Goal: Ask a question

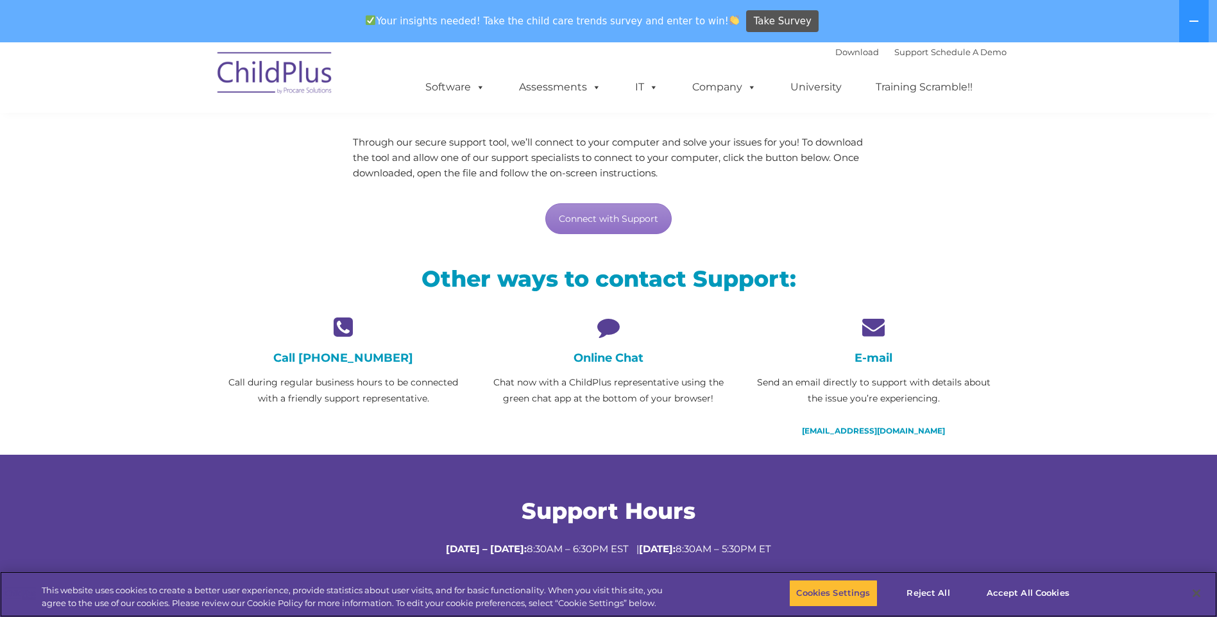
scroll to position [150, 0]
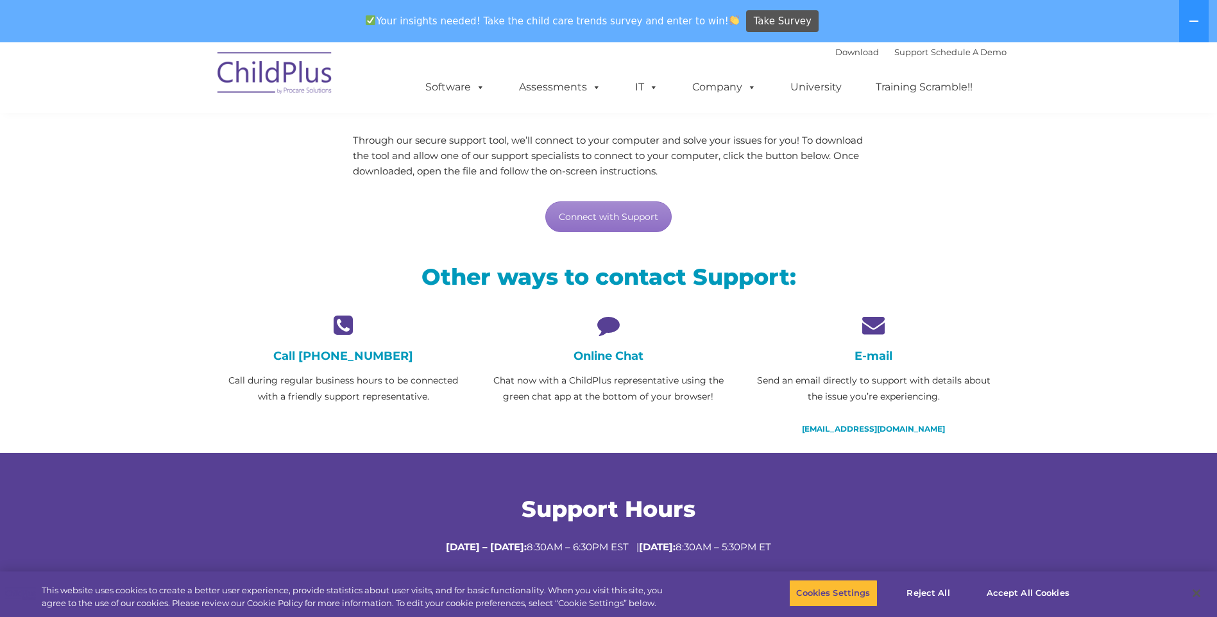
click at [617, 342] on div "Online Chat Chat now with a ChildPlus representative using the green chat app a…" at bounding box center [608, 359] width 246 height 91
click at [604, 327] on icon at bounding box center [608, 325] width 246 height 22
click at [625, 409] on div "Online Chat Chat now with a ChildPlus representative using the green chat app a…" at bounding box center [608, 367] width 265 height 107
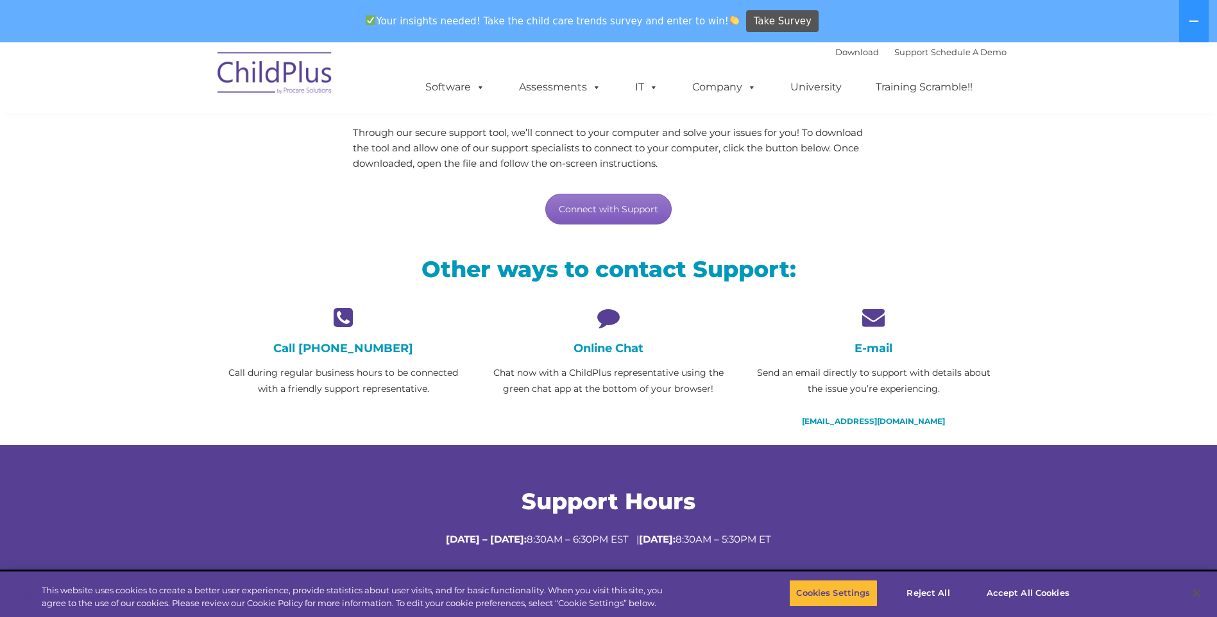
scroll to position [166, 0]
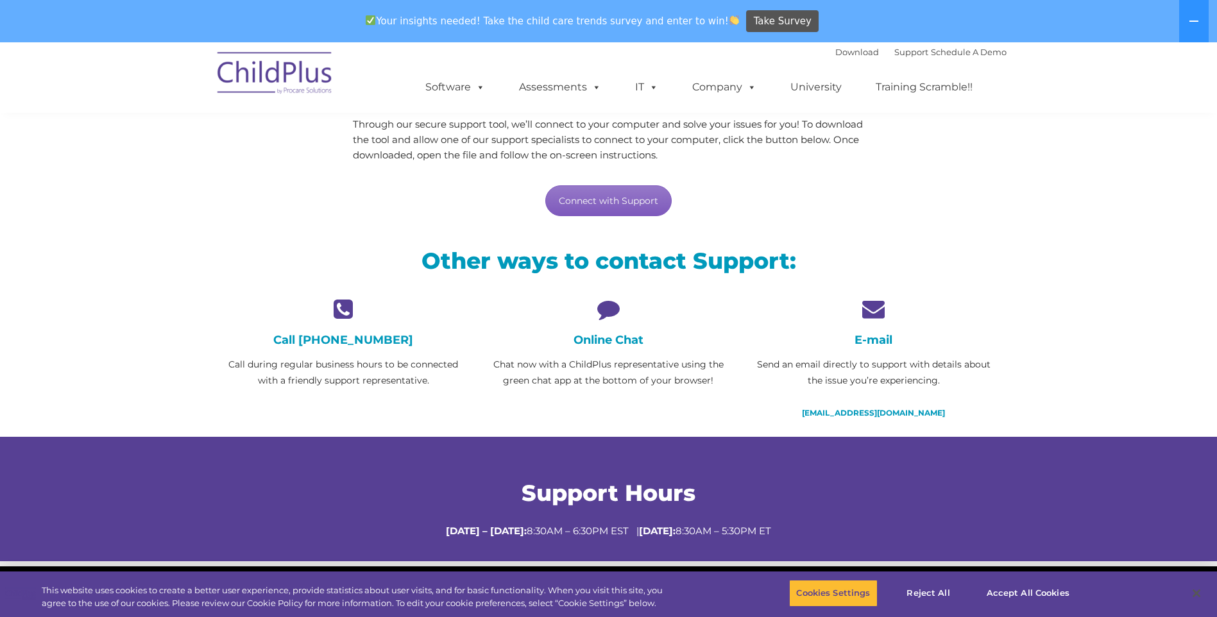
click at [627, 186] on link "Connect with Support" at bounding box center [608, 200] width 126 height 31
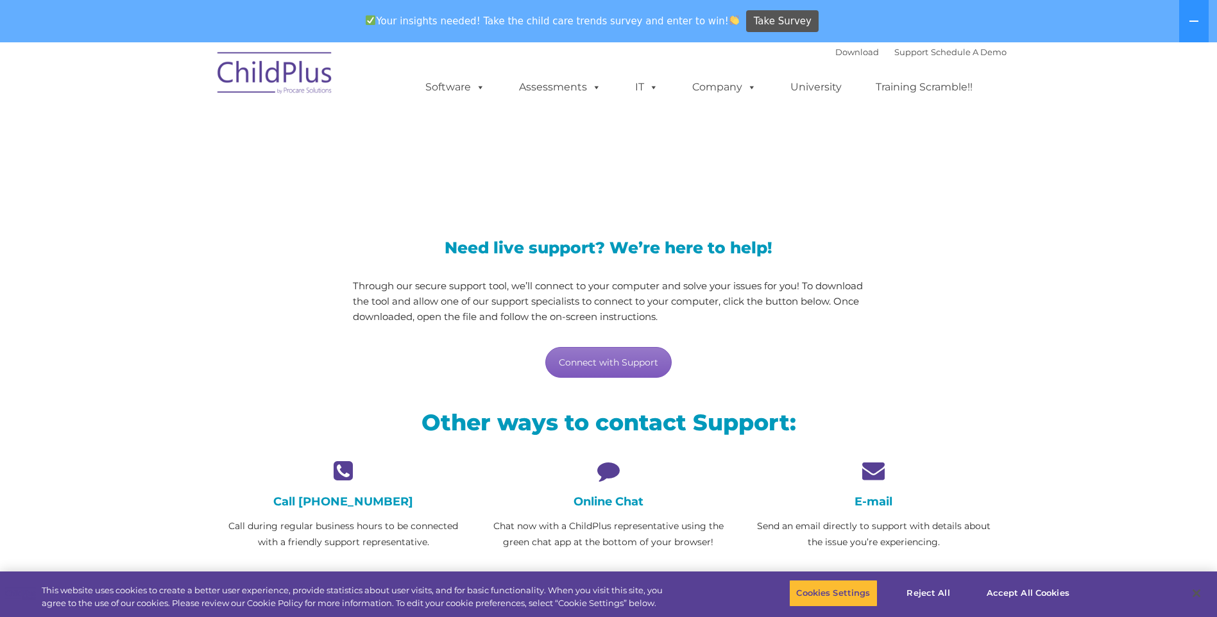
scroll to position [0, 0]
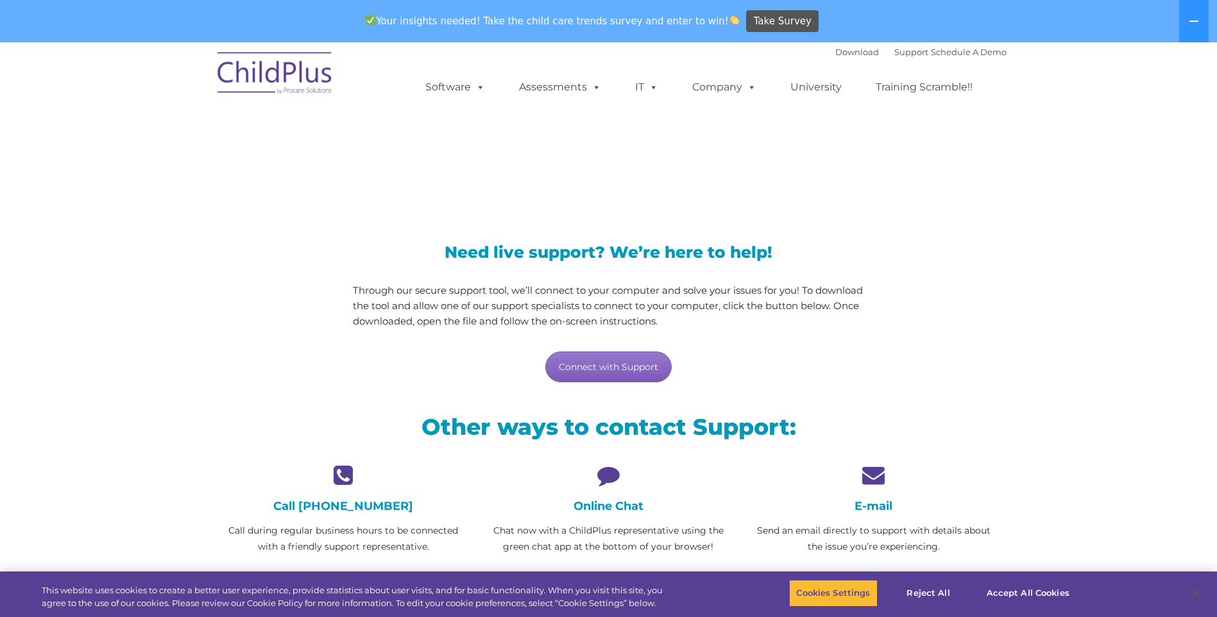
click at [616, 364] on link "Connect with Support" at bounding box center [608, 366] width 126 height 31
click at [1018, 342] on section "LiveSupport with SplashTop Need live support? We’re here to help! Through our s…" at bounding box center [608, 384] width 1217 height 685
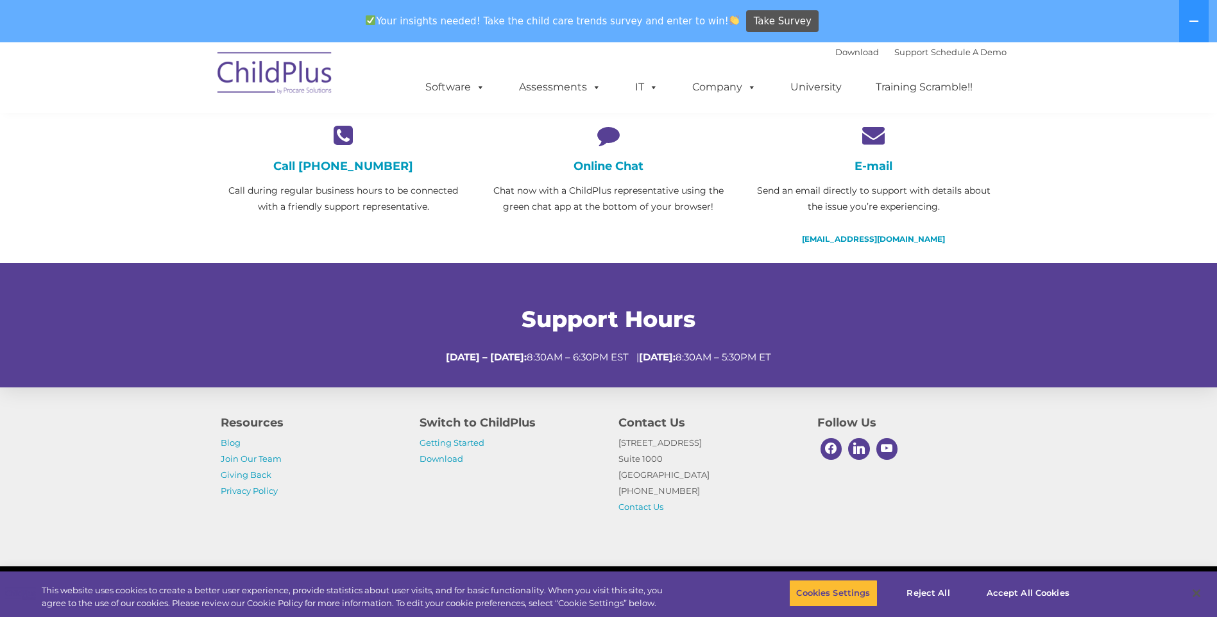
scroll to position [353, 0]
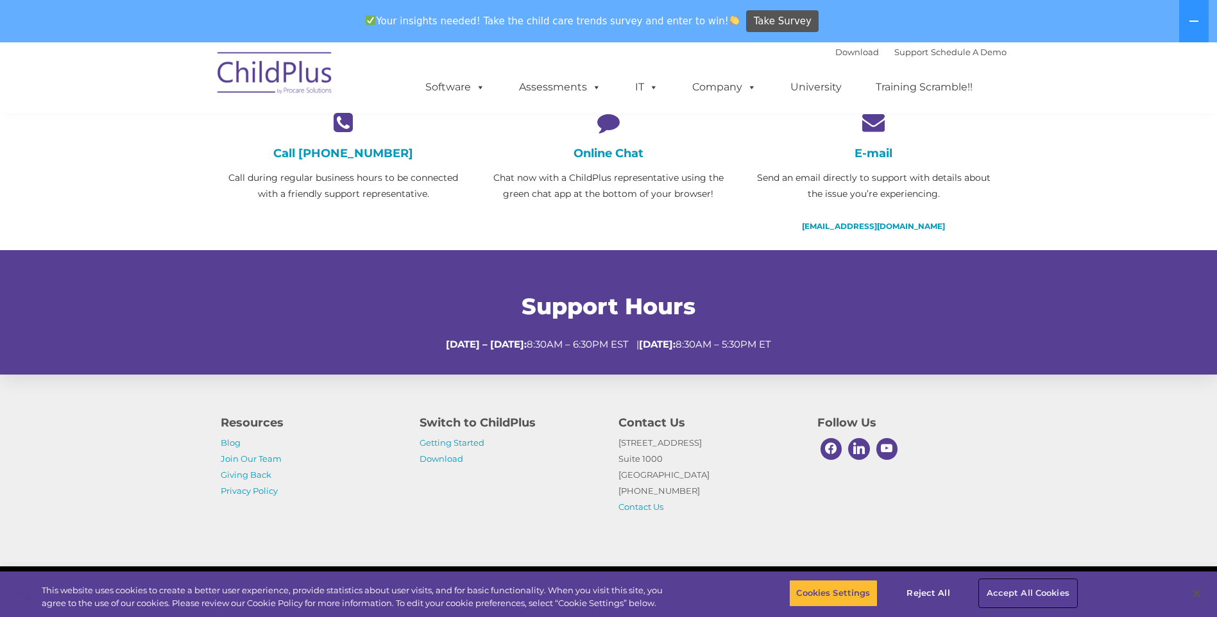
click at [1038, 596] on button "Accept All Cookies" at bounding box center [1027, 593] width 97 height 27
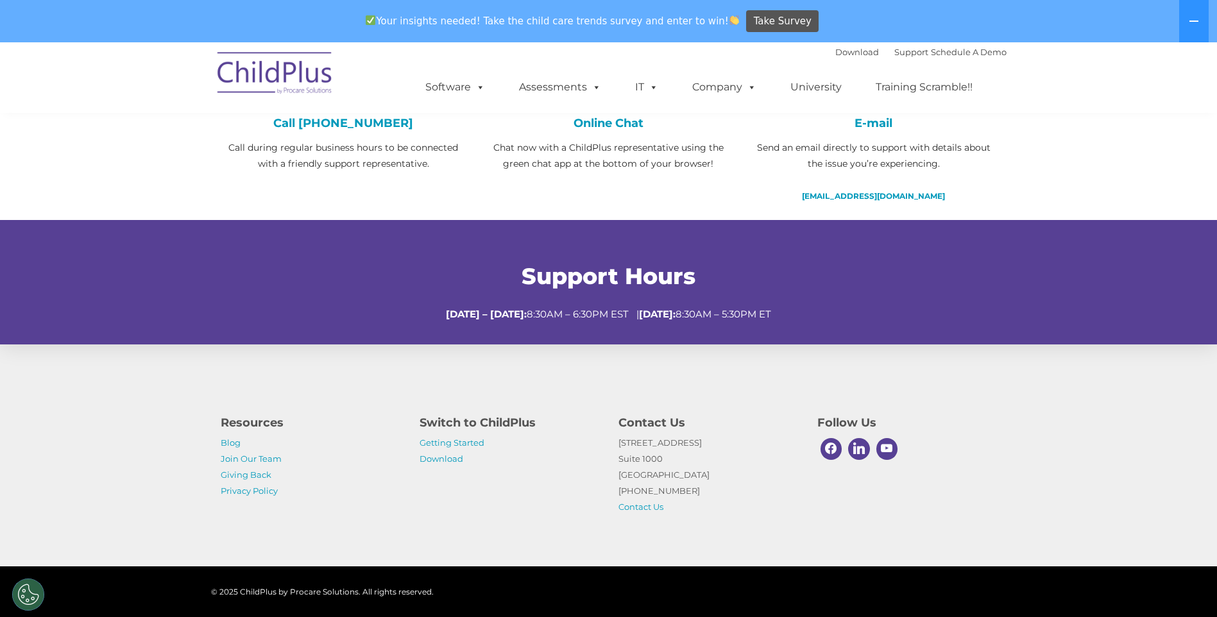
scroll to position [384, 0]
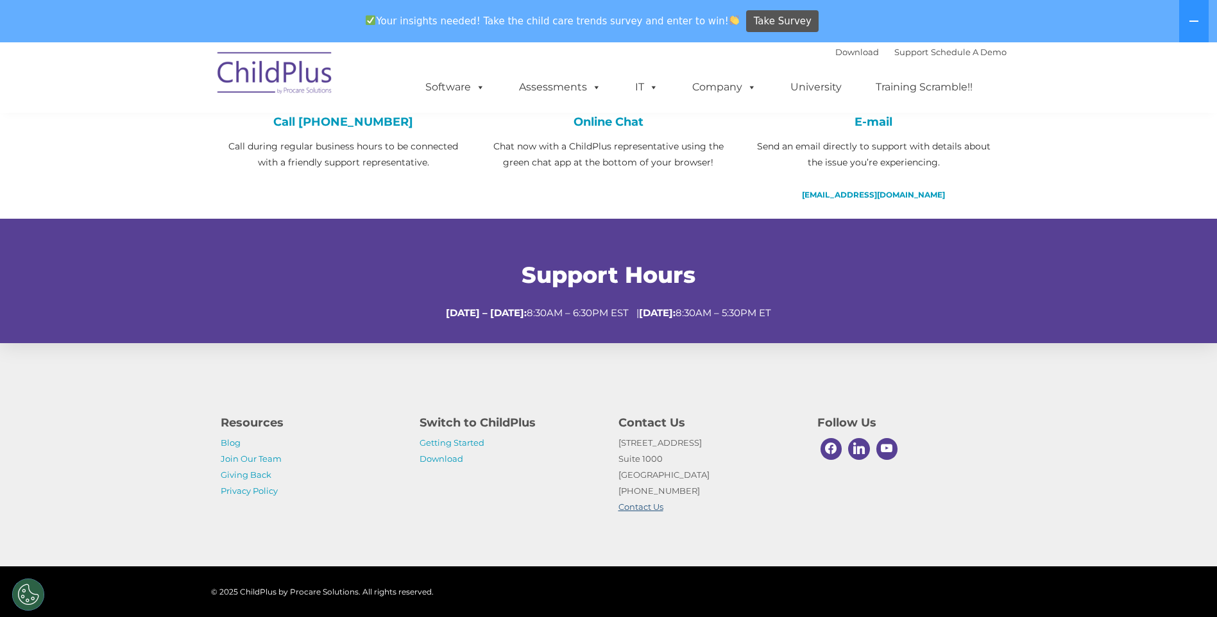
click at [638, 509] on link "Contact Us" at bounding box center [640, 507] width 45 height 10
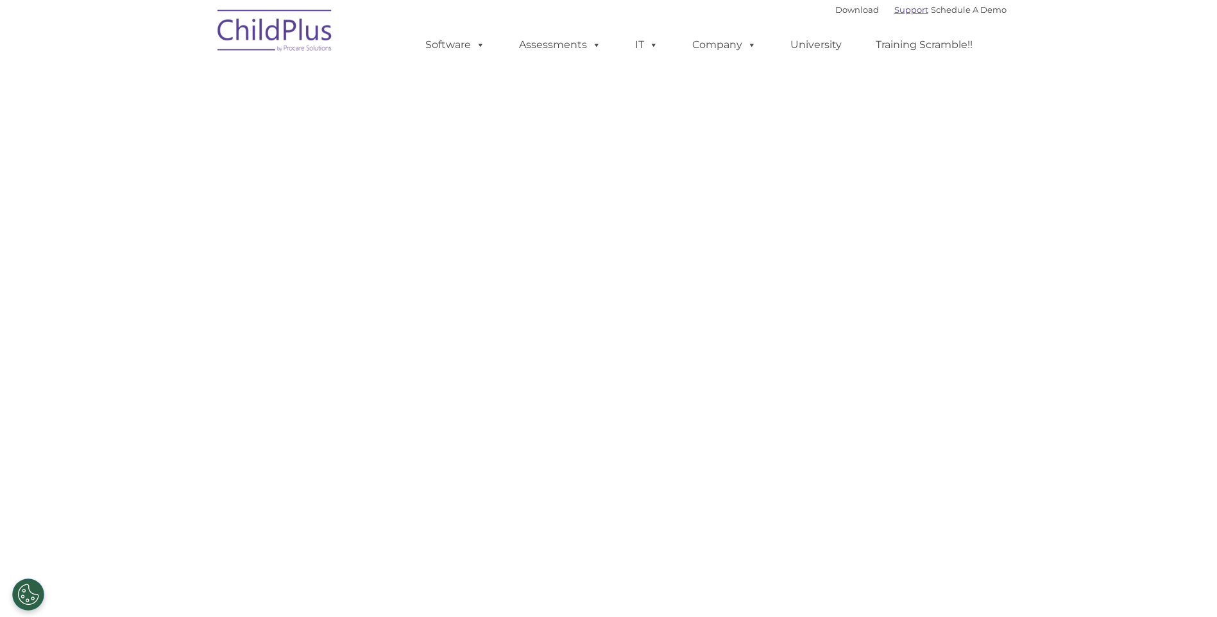
select select "MEDIUM"
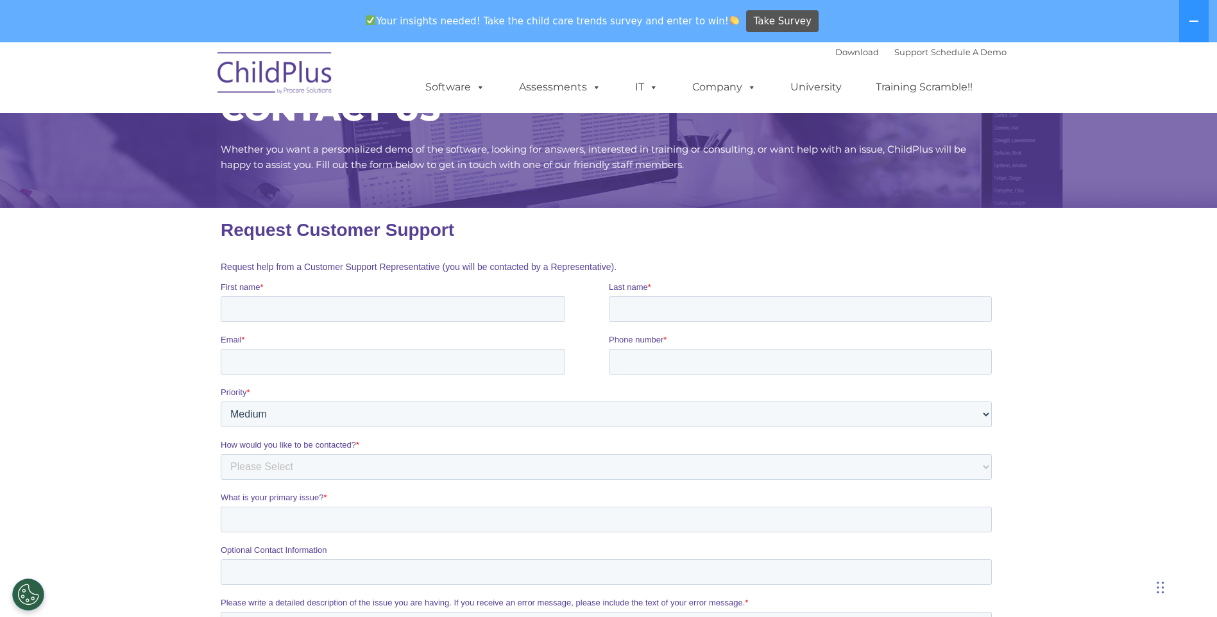
scroll to position [128, 0]
